Goal: Transaction & Acquisition: Book appointment/travel/reservation

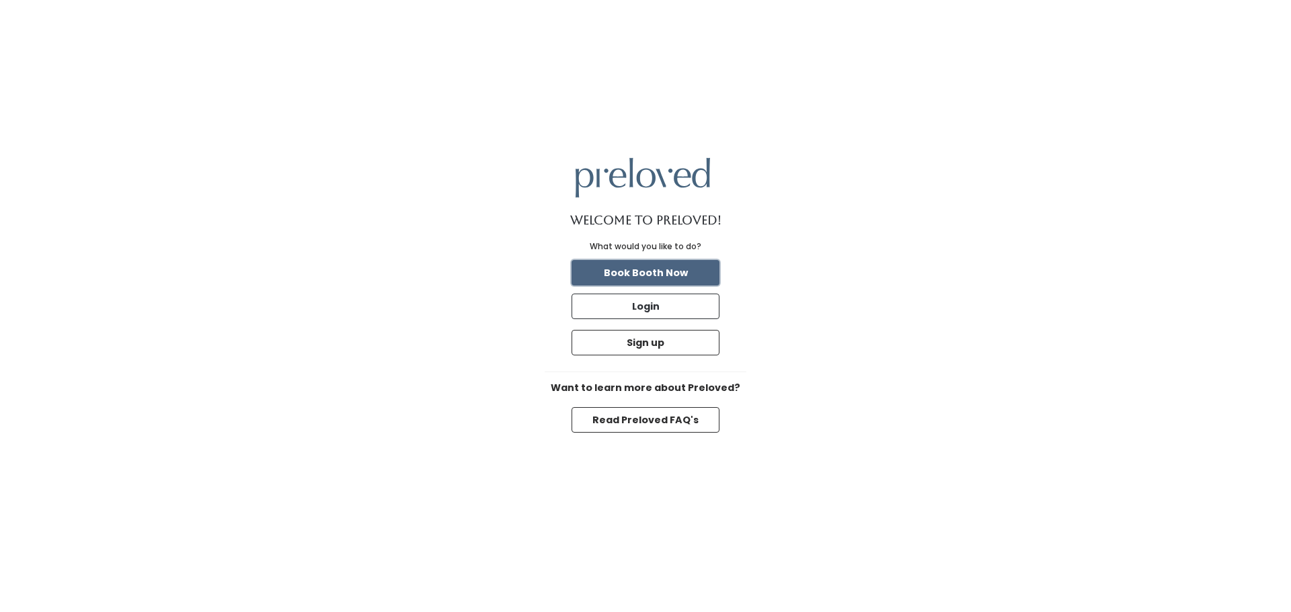
click at [690, 268] on button "Book Booth Now" at bounding box center [645, 273] width 148 height 26
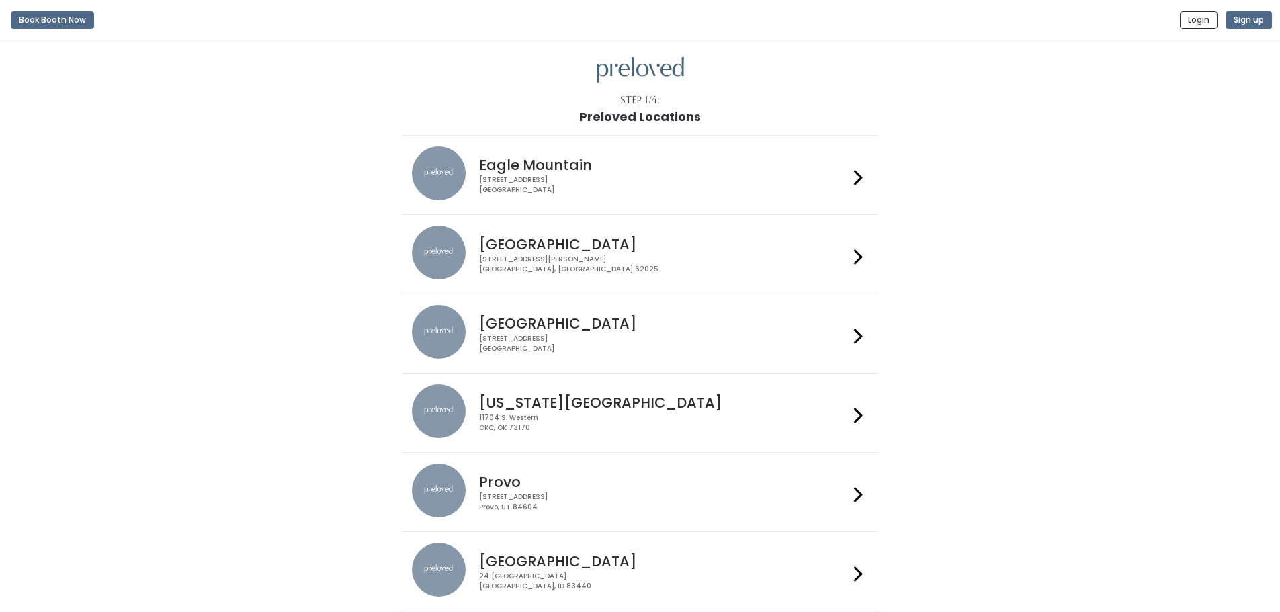
click at [621, 395] on h4 "Oklahoma City" at bounding box center [664, 402] width 370 height 15
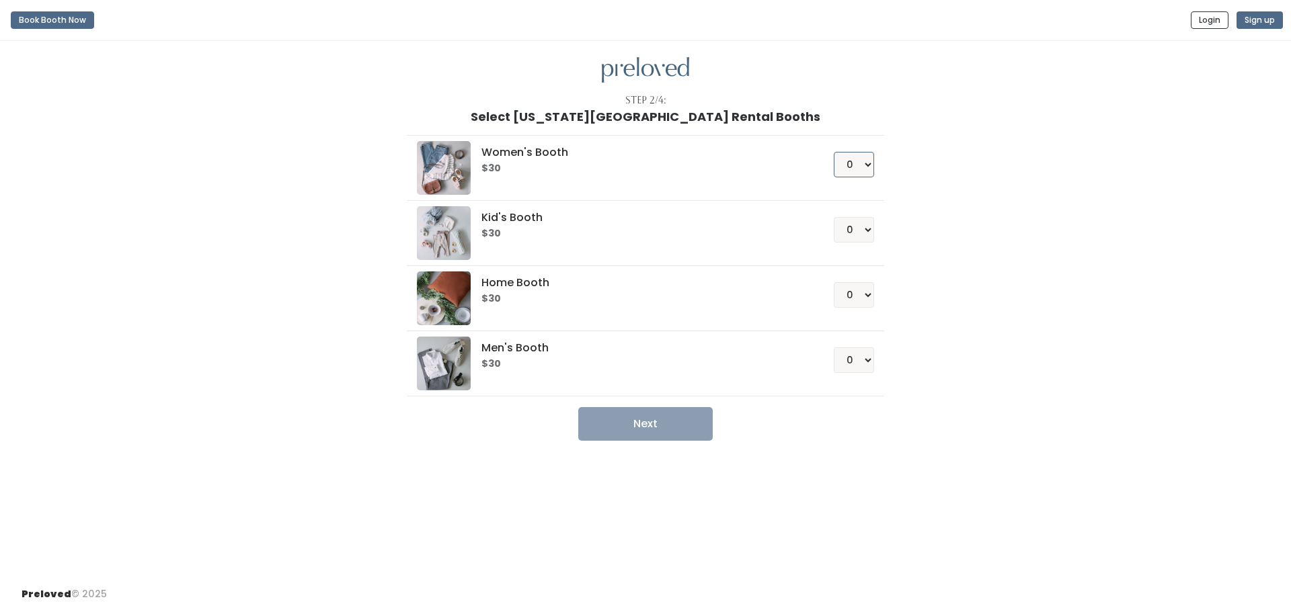
click at [865, 163] on select "0 1 2 3 4" at bounding box center [853, 165] width 40 height 26
select select "1"
click at [833, 152] on select "0 1 2 3 4" at bounding box center [853, 165] width 40 height 26
click at [645, 423] on button "Next" at bounding box center [645, 424] width 134 height 34
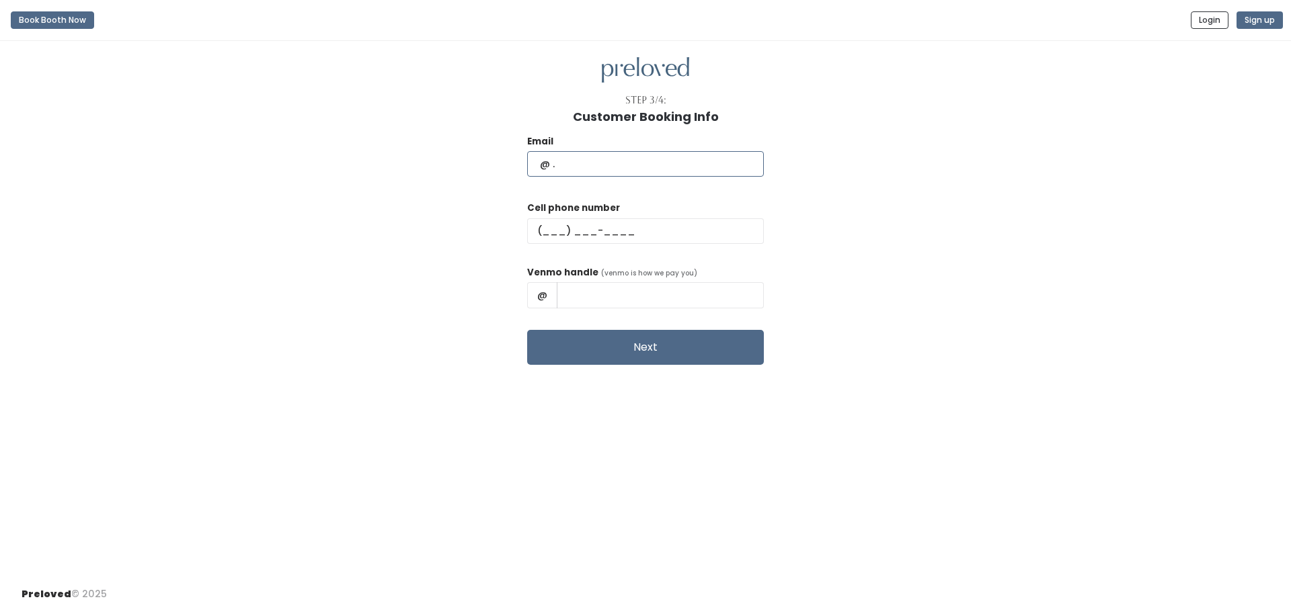
drag, startPoint x: 637, startPoint y: 155, endPoint x: 630, endPoint y: 160, distance: 7.7
click at [634, 157] on input "text" at bounding box center [645, 164] width 237 height 26
type input "mobrookcherry@gmail.com"
click at [578, 226] on input "text" at bounding box center [645, 231] width 237 height 26
type input "(405) 642-9439"
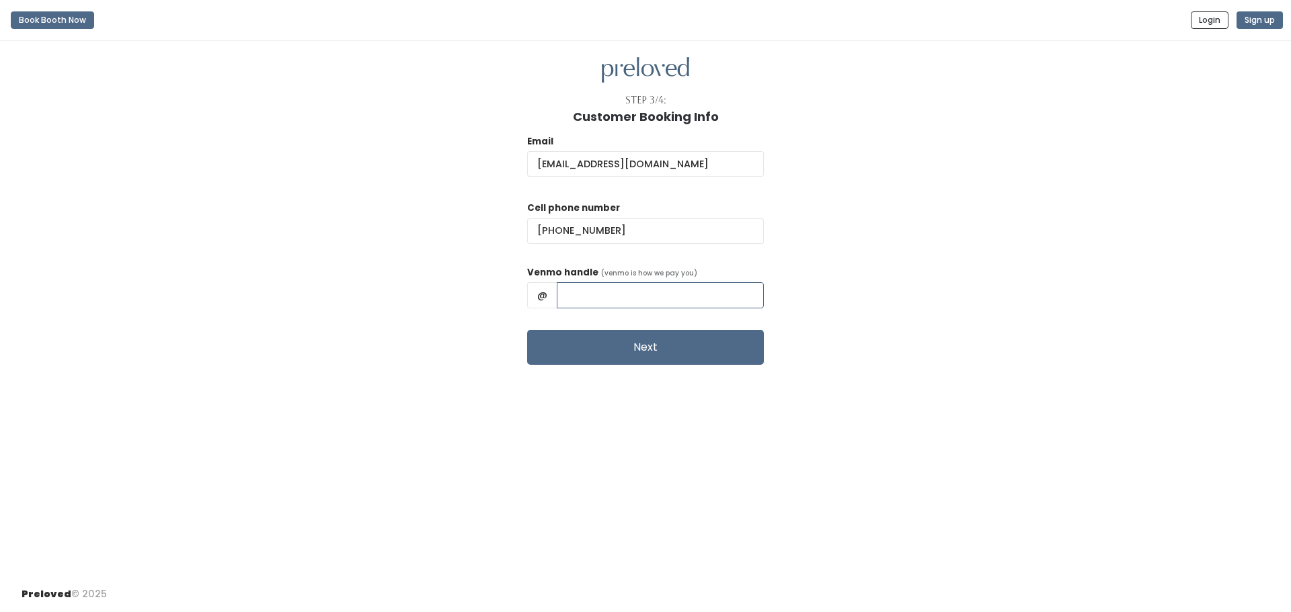
click at [656, 298] on input "text" at bounding box center [660, 295] width 207 height 26
